Goal: Information Seeking & Learning: Learn about a topic

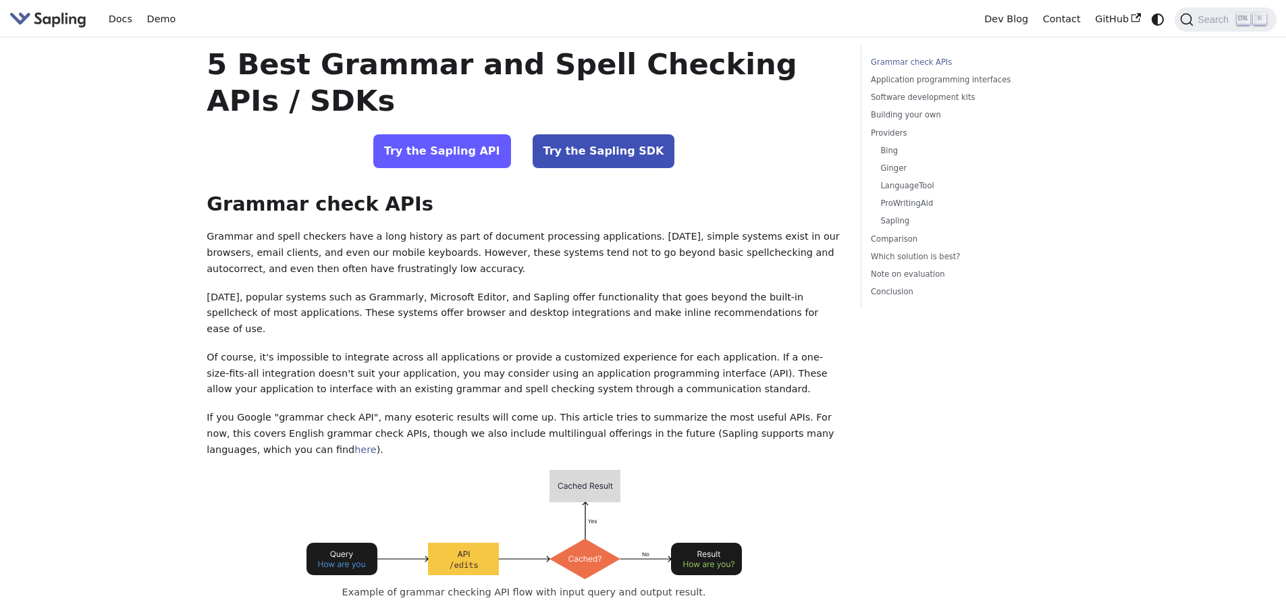
click at [475, 148] on link "Try the Sapling API" at bounding box center [442, 151] width 138 height 34
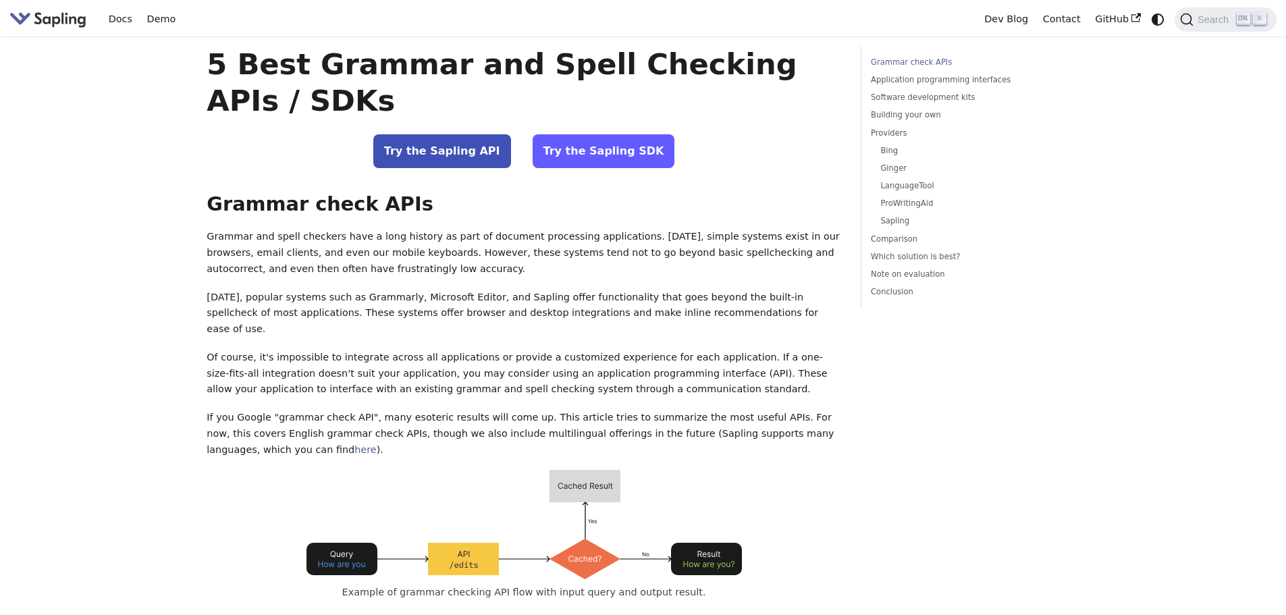
click at [593, 157] on link "Try the Sapling SDK" at bounding box center [604, 151] width 142 height 34
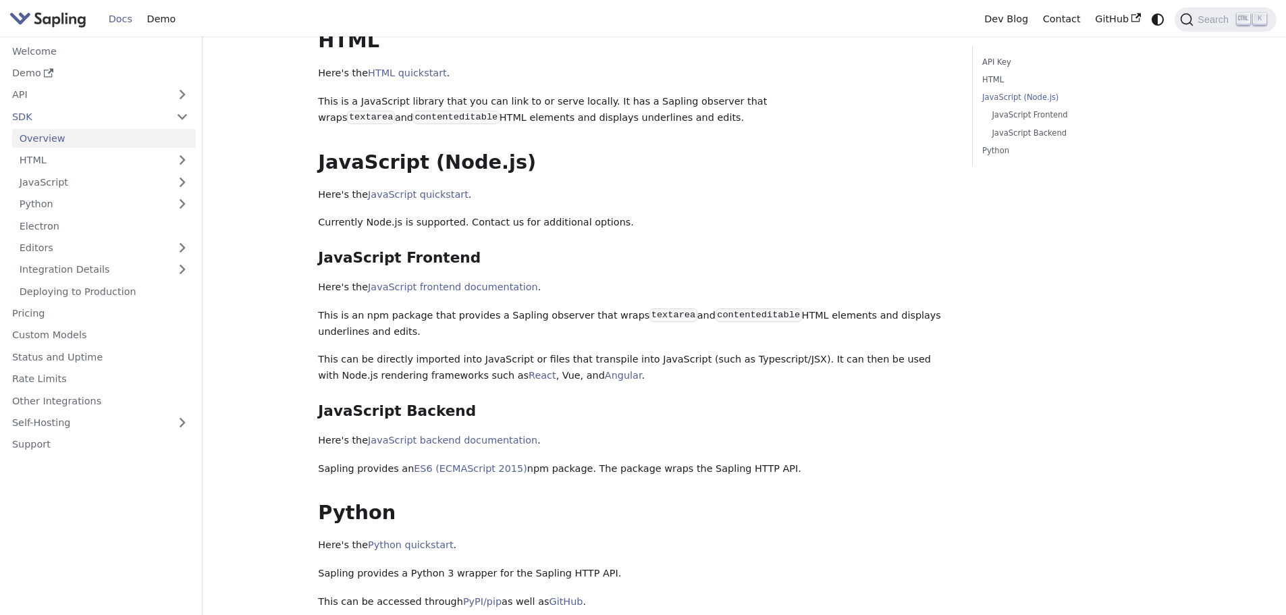
scroll to position [405, 0]
